Goal: Transaction & Acquisition: Download file/media

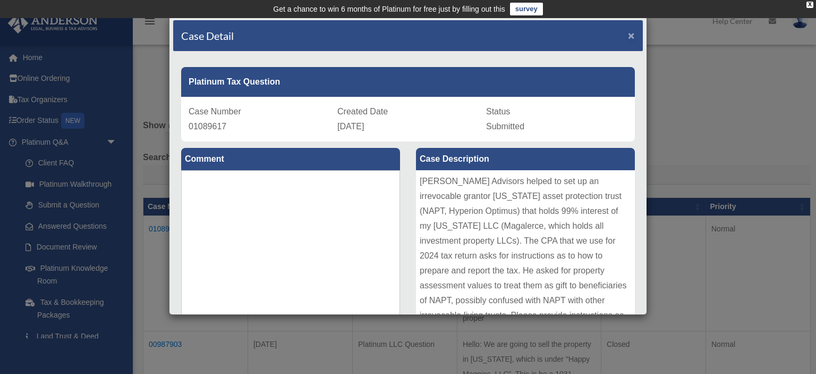
click at [632, 32] on span "×" at bounding box center [631, 35] width 7 height 12
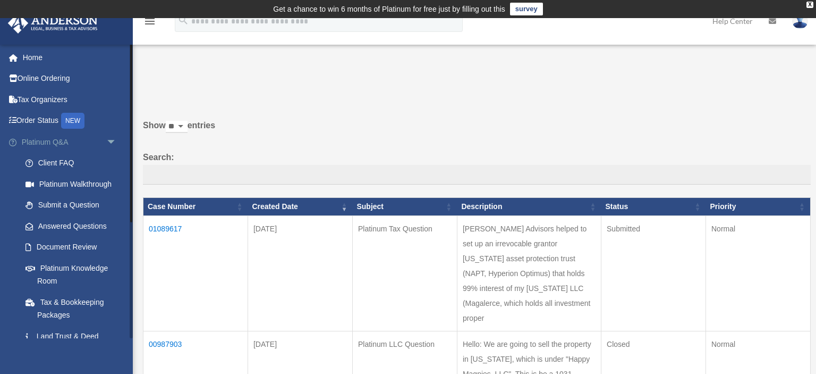
click at [112, 139] on span "arrow_drop_down" at bounding box center [116, 142] width 21 height 22
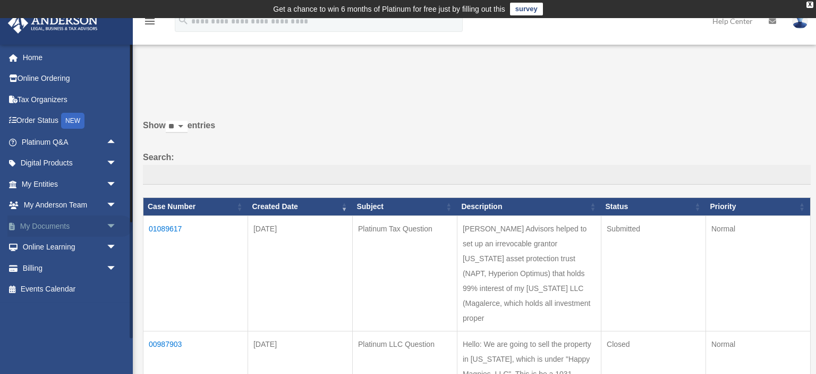
click at [74, 225] on link "My Documents arrow_drop_down" at bounding box center [69, 225] width 125 height 21
click at [106, 226] on span "arrow_drop_down" at bounding box center [116, 226] width 21 height 22
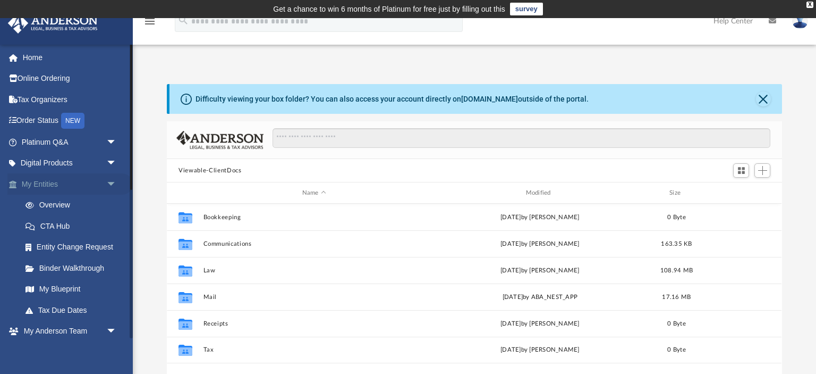
scroll to position [242, 614]
click at [112, 180] on span "arrow_drop_down" at bounding box center [116, 184] width 21 height 22
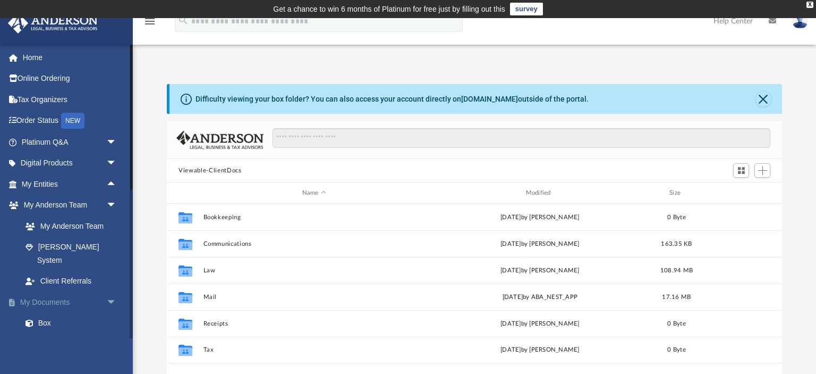
click at [57, 291] on link "My Documents arrow_drop_down" at bounding box center [69, 301] width 125 height 21
click at [49, 312] on link "Box" at bounding box center [74, 322] width 118 height 21
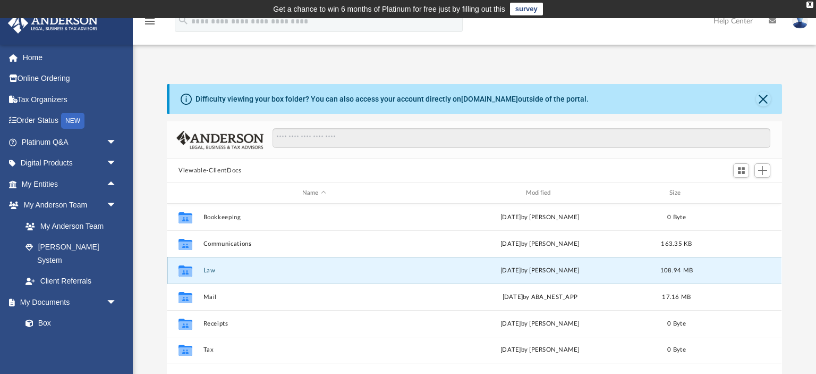
click at [225, 269] on button "Law" at bounding box center [315, 270] width 222 height 7
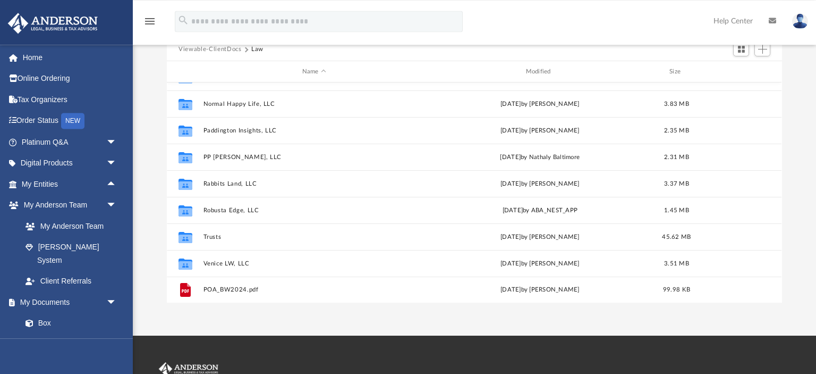
scroll to position [140, 0]
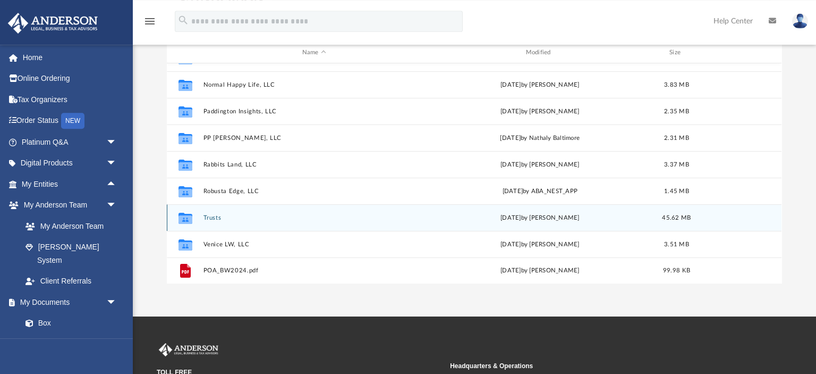
click at [254, 223] on div "Collaborated Folder Trusts [DATE] by [PERSON_NAME] 45.62 MB" at bounding box center [474, 217] width 615 height 27
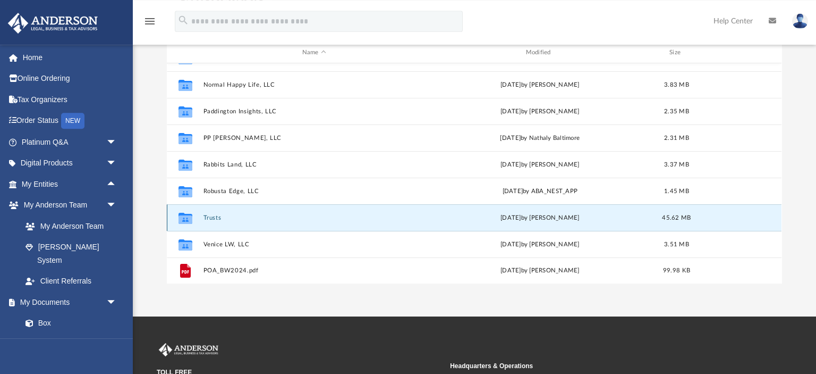
click at [254, 223] on div "Collaborated Folder Trusts [DATE] by [PERSON_NAME] 45.62 MB" at bounding box center [474, 217] width 615 height 27
click at [222, 215] on button "Trusts" at bounding box center [315, 217] width 222 height 7
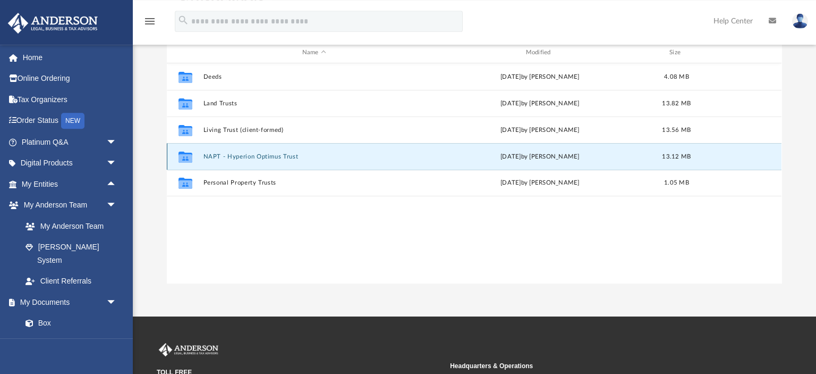
click at [229, 154] on button "NAPT - Hyperion Optimus Trust" at bounding box center [315, 156] width 222 height 7
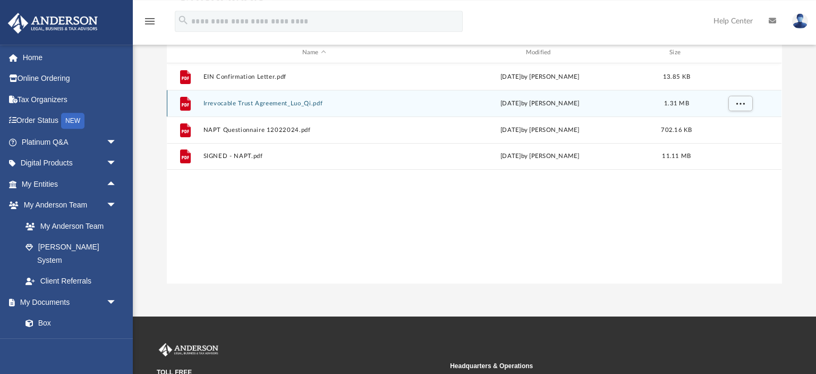
click at [293, 109] on div "File Irrevocable Trust Agreement_Luo_Qi.pdf [DATE] by [PERSON_NAME] 1.31 MB" at bounding box center [474, 103] width 615 height 27
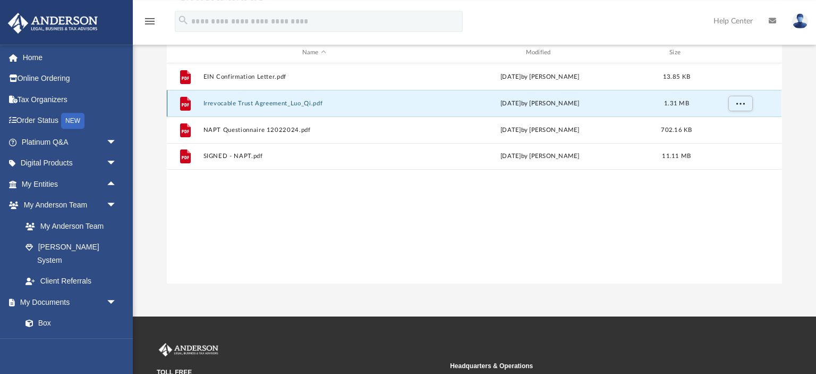
click at [293, 109] on div "File Irrevocable Trust Agreement_Luo_Qi.pdf [DATE] by [PERSON_NAME] 1.31 MB" at bounding box center [474, 103] width 615 height 27
click at [293, 100] on button "Irrevocable Trust Agreement_Luo_Qi.pdf" at bounding box center [315, 103] width 222 height 7
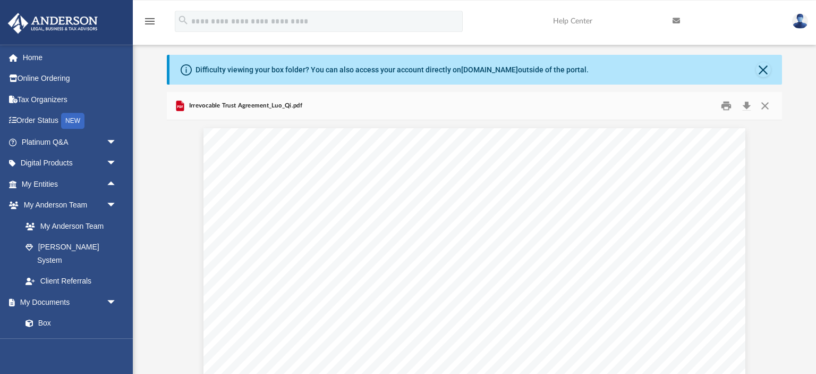
scroll to position [36, 0]
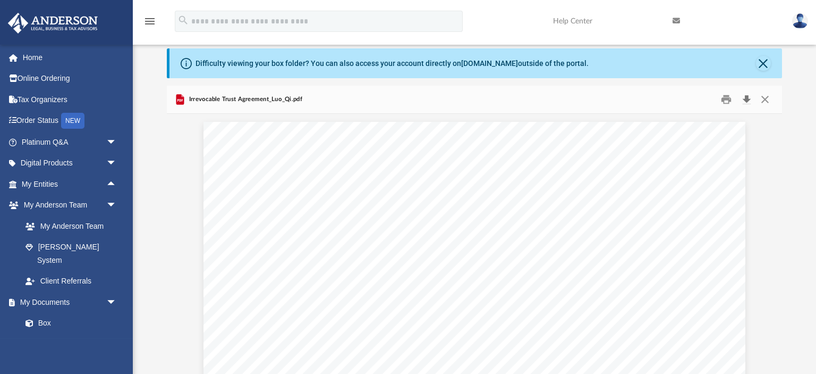
click at [745, 99] on button "Download" at bounding box center [746, 99] width 19 height 16
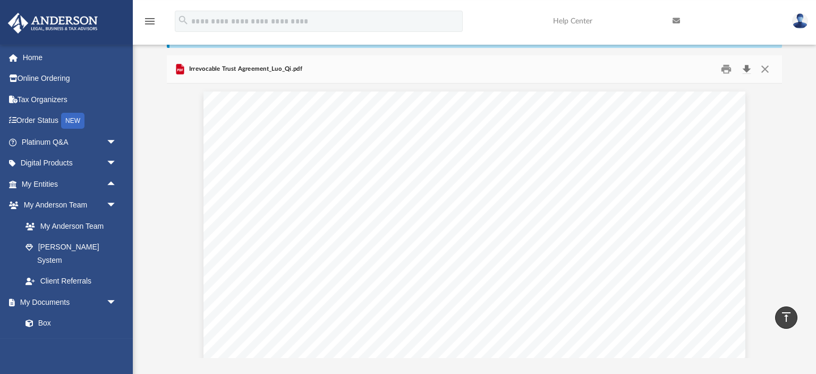
scroll to position [64, 0]
